Goal: Information Seeking & Learning: Learn about a topic

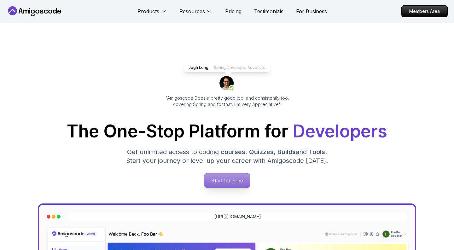
scroll to position [73, 0]
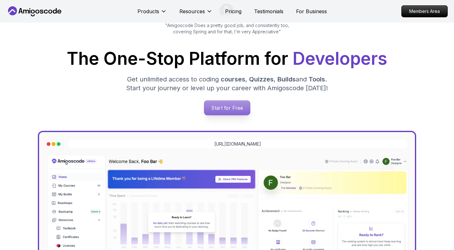
click at [239, 108] on p "Start for Free" at bounding box center [227, 108] width 46 height 14
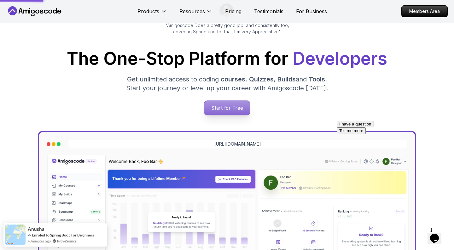
scroll to position [0, 0]
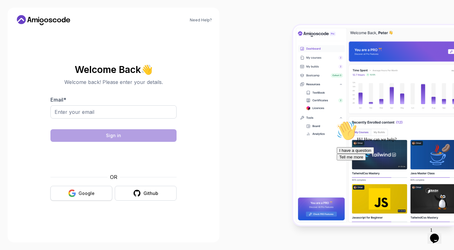
click at [86, 191] on div "Google" at bounding box center [86, 194] width 16 height 6
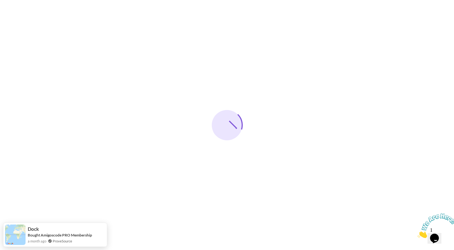
click at [417, 234] on icon "Close" at bounding box center [417, 236] width 0 height 5
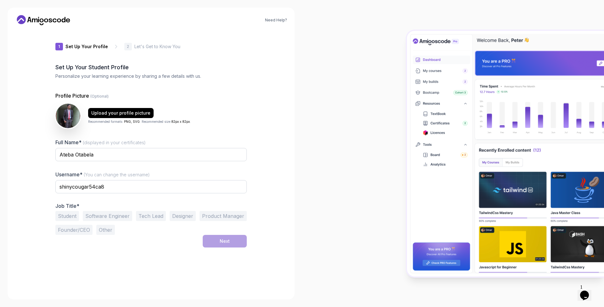
click at [24, 67] on div "Need Help? 1 Set Up Your Profile 1 Set Up Your Profile 2 Let's Get to Know You …" at bounding box center [151, 154] width 287 height 292
click at [350, 95] on div at bounding box center [453, 153] width 302 height 307
click at [216, 192] on input "shinycougar54ca8" at bounding box center [150, 186] width 191 height 13
type input "[DOMAIN_NAME]"
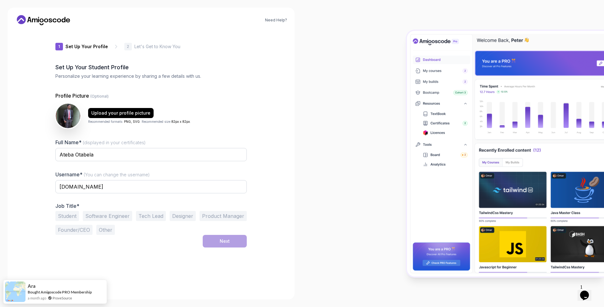
click at [323, 183] on div at bounding box center [453, 153] width 302 height 307
click at [100, 214] on button "Software Engineer" at bounding box center [107, 216] width 49 height 10
click at [136, 158] on input "Ateba Otabela" at bounding box center [150, 154] width 191 height 13
type input "Ateba Otabela [PERSON_NAME]"
click at [299, 132] on div "Need Help? 1 Set Up Your Profile 1 Set Up Your Profile 2 Let's Get to Know You …" at bounding box center [151, 153] width 302 height 307
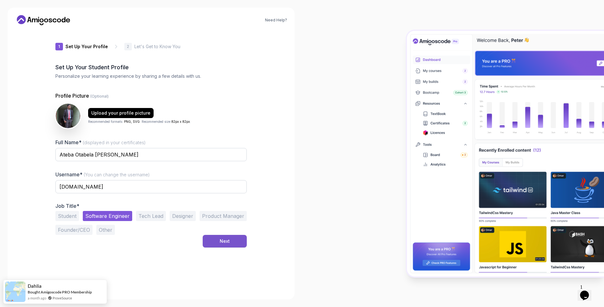
click at [236, 244] on button "Next" at bounding box center [225, 241] width 44 height 13
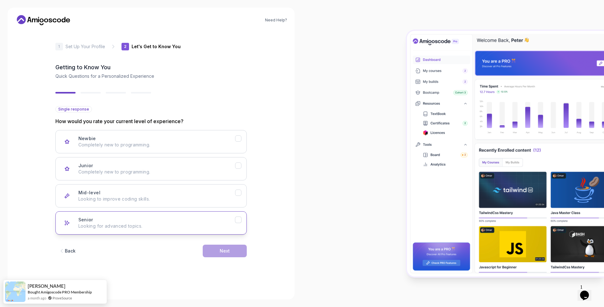
click at [239, 220] on div "Senior" at bounding box center [238, 220] width 7 height 7
click at [241, 195] on div "Mid-level" at bounding box center [238, 193] width 7 height 7
click at [229, 250] on div "Next" at bounding box center [225, 251] width 10 height 6
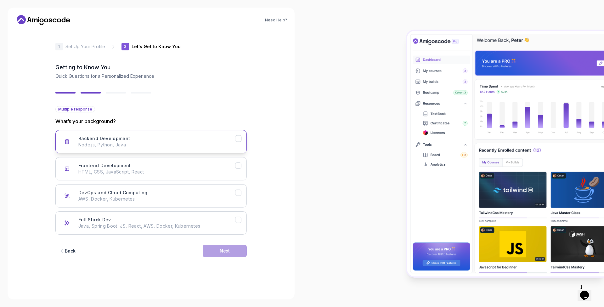
click at [240, 140] on div "Backend Development" at bounding box center [238, 138] width 7 height 7
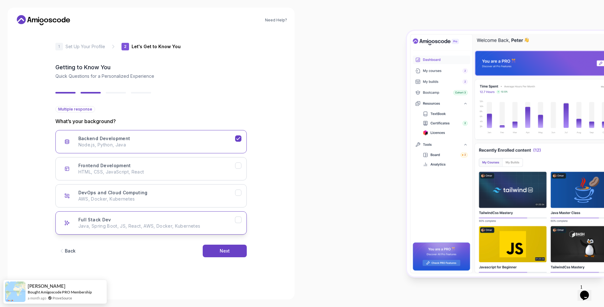
click at [236, 219] on div "Full Stack Dev" at bounding box center [238, 220] width 7 height 7
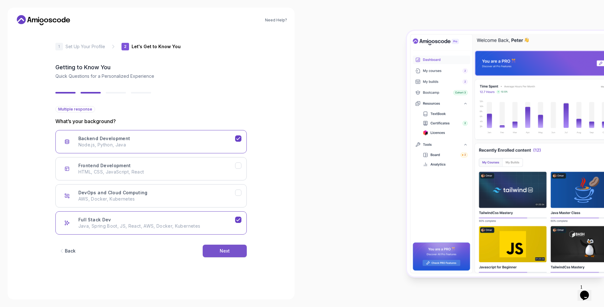
click at [235, 250] on button "Next" at bounding box center [225, 251] width 44 height 13
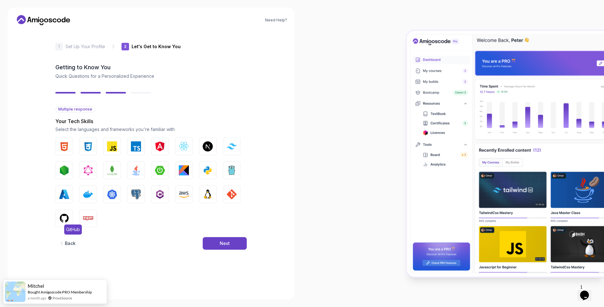
click at [66, 218] on img "button" at bounding box center [64, 218] width 10 height 10
click at [66, 148] on img "button" at bounding box center [64, 146] width 10 height 10
click at [87, 147] on img "button" at bounding box center [88, 146] width 10 height 10
click at [108, 145] on img "button" at bounding box center [112, 146] width 10 height 10
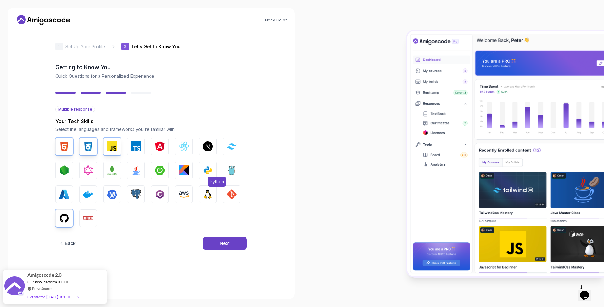
click at [207, 169] on img "button" at bounding box center [208, 170] width 10 height 10
click at [217, 244] on button "Next" at bounding box center [225, 243] width 44 height 13
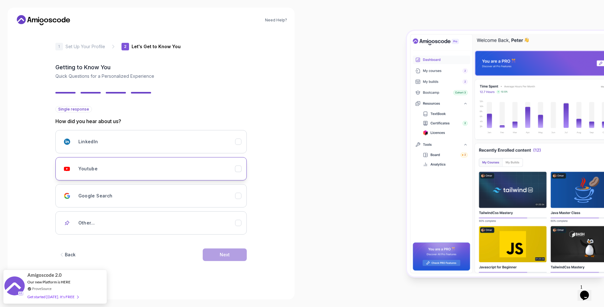
click at [238, 168] on div "Youtube" at bounding box center [238, 169] width 7 height 7
click at [231, 250] on button "Next" at bounding box center [225, 254] width 44 height 13
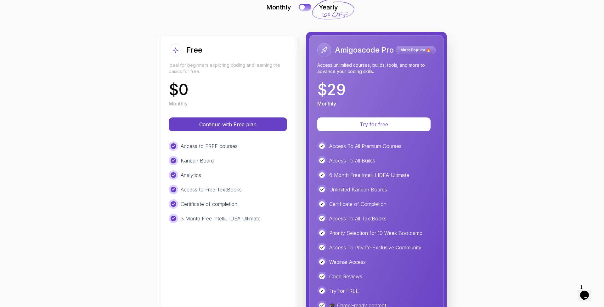
scroll to position [47, 0]
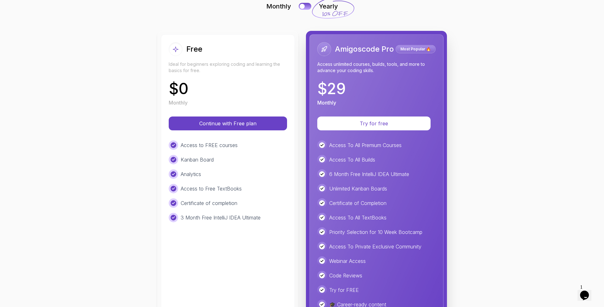
click at [260, 176] on div "Analytics" at bounding box center [228, 173] width 118 height 9
click at [268, 150] on div "Access to FREE courses Kanban Board Analytics Access to Free TextBooks Certific…" at bounding box center [228, 181] width 118 height 82
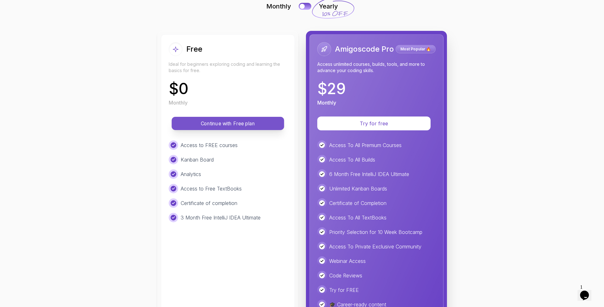
click at [254, 121] on p "Continue with Free plan" at bounding box center [228, 123] width 98 height 7
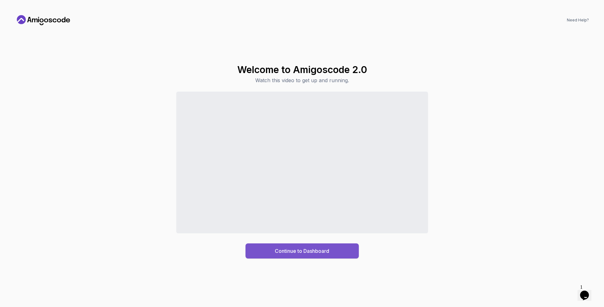
click at [346, 248] on button "Continue to Dashboard" at bounding box center [302, 250] width 113 height 15
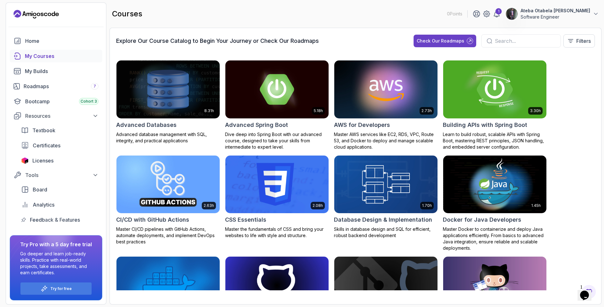
click at [453, 91] on img at bounding box center [495, 89] width 108 height 61
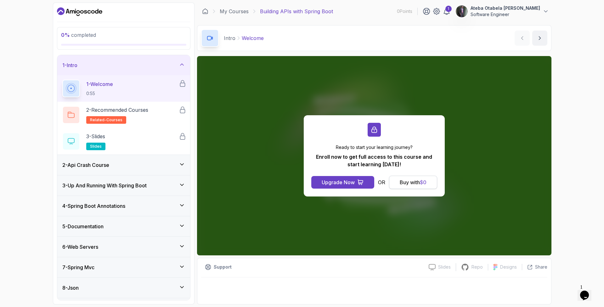
click at [430, 180] on button "Buy with $ 0" at bounding box center [413, 182] width 48 height 13
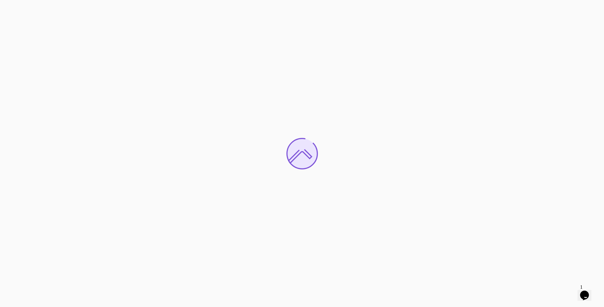
click at [585, 291] on icon "$i18n('chat', 'chat_widget')" at bounding box center [584, 295] width 9 height 9
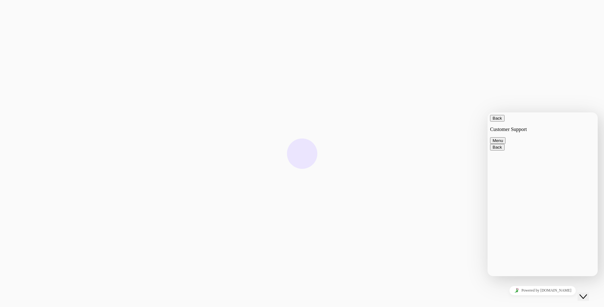
click at [568, 97] on div at bounding box center [302, 153] width 604 height 307
click at [497, 122] on button "Back" at bounding box center [497, 118] width 14 height 7
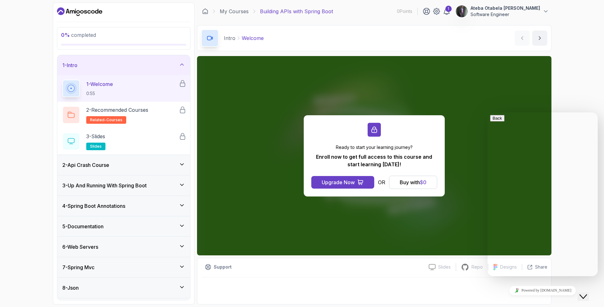
click at [576, 91] on div "0 % completed 1 - Intro 1 - Welcome 0:55 2 - Recommended Courses related-course…" at bounding box center [302, 153] width 604 height 307
click at [585, 295] on button "Close Chat This icon closes the chat window." at bounding box center [583, 297] width 11 height 8
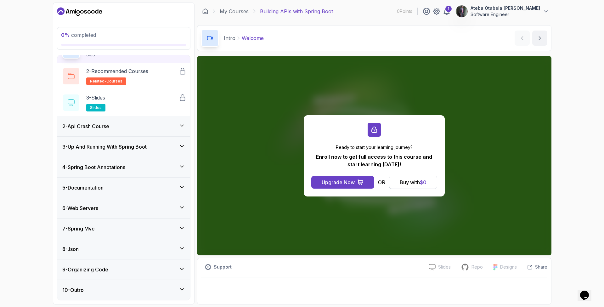
click at [576, 50] on div "0 % completed 1 - Intro 1 - Welcome 0:55 2 - Recommended Courses related-course…" at bounding box center [302, 153] width 604 height 307
click at [440, 14] on icon at bounding box center [437, 11] width 6 height 6
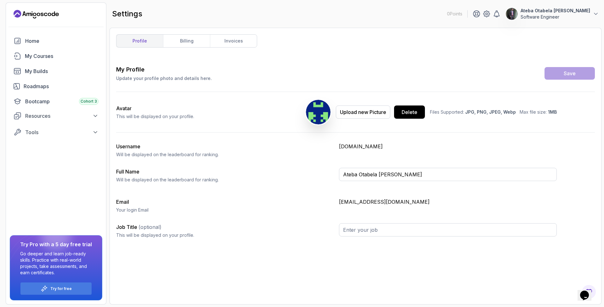
type input "Software Engineer"
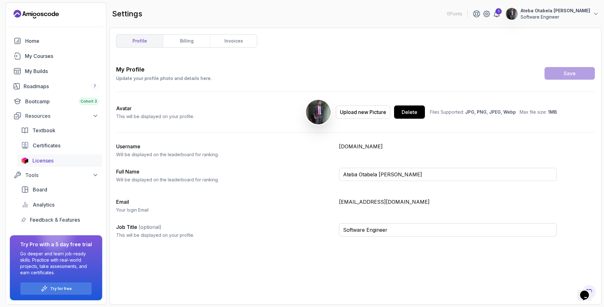
click at [53, 162] on span "Licenses" at bounding box center [42, 161] width 21 height 8
